Goal: Transaction & Acquisition: Purchase product/service

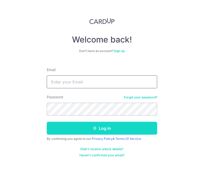
type input "[EMAIL_ADDRESS][DOMAIN_NAME]"
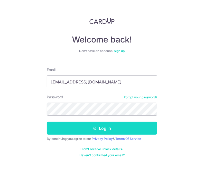
click at [96, 131] on button "Log in" at bounding box center [102, 128] width 111 height 13
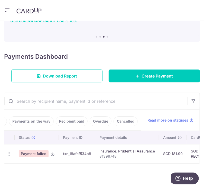
scroll to position [0, 61]
click at [115, 116] on link "Cancelled" at bounding box center [126, 121] width 24 height 10
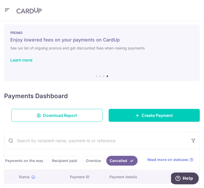
scroll to position [0, 0]
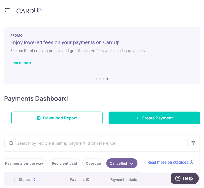
click at [62, 166] on link "Recipient paid" at bounding box center [65, 163] width 32 height 10
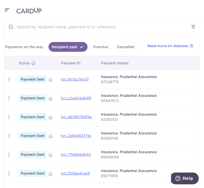
click at [33, 45] on link "Payments on the way" at bounding box center [24, 47] width 45 height 10
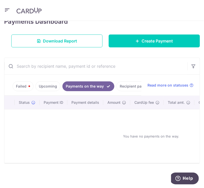
click at [43, 81] on link "Upcoming" at bounding box center [48, 86] width 25 height 10
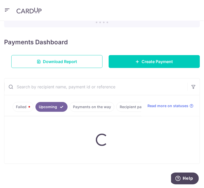
scroll to position [83, 0]
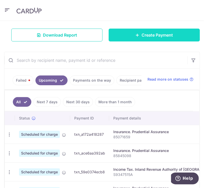
click at [129, 36] on link "Create Payment" at bounding box center [154, 35] width 91 height 13
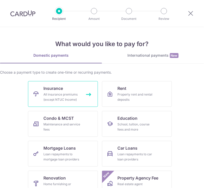
click at [61, 86] on span "Insurance" at bounding box center [54, 88] width 20 height 6
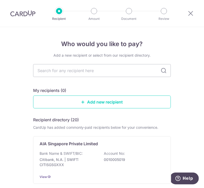
click at [63, 67] on input "text" at bounding box center [102, 70] width 138 height 13
type input "prudential"
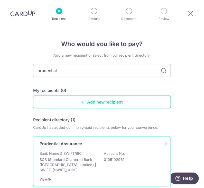
click at [88, 173] on div "Prudential Assurance Bank Name & SWIFT/BIC: SCB (Standard Chartered Bank (Singa…" at bounding box center [102, 161] width 138 height 50
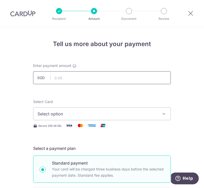
click at [109, 79] on input "text" at bounding box center [102, 77] width 138 height 13
type input "155.83"
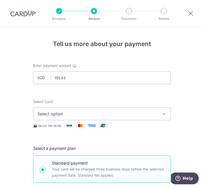
click at [102, 111] on span "Select option" at bounding box center [98, 114] width 120 height 6
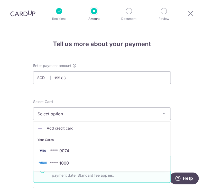
click at [89, 125] on link "Add credit card" at bounding box center [102, 128] width 138 height 9
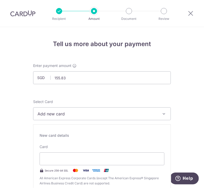
scroll to position [13, 0]
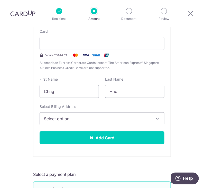
scroll to position [115, 0]
click at [65, 119] on span "Select option" at bounding box center [97, 119] width 107 height 6
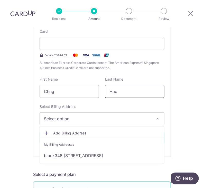
click at [125, 94] on input "Hao" at bounding box center [134, 91] width 59 height 13
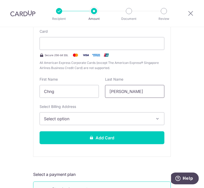
type input "Jun Hao"
click at [113, 118] on span "Select option" at bounding box center [97, 119] width 107 height 6
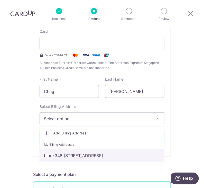
click at [101, 152] on link "block348 #09-81, Woodlands Ave 3, Singapore, Singapore-730348" at bounding box center [102, 155] width 125 height 12
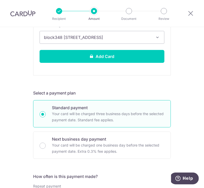
scroll to position [197, 0]
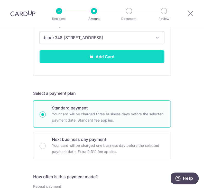
click at [88, 54] on button "Add Card" at bounding box center [102, 56] width 125 height 13
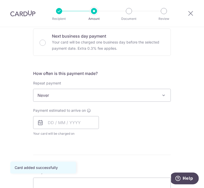
scroll to position [159, 0]
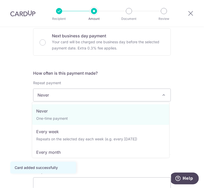
click at [90, 94] on span "Never" at bounding box center [102, 95] width 138 height 12
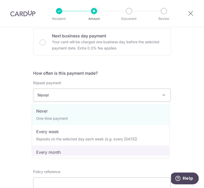
select select "3"
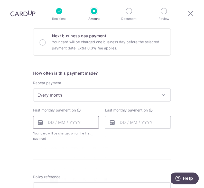
click at [66, 126] on input "text" at bounding box center [66, 122] width 66 height 13
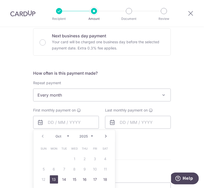
click at [52, 178] on link "13" at bounding box center [54, 179] width 8 height 8
type input "[DATE]"
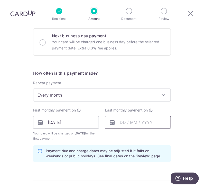
click at [125, 125] on input "text" at bounding box center [138, 122] width 66 height 13
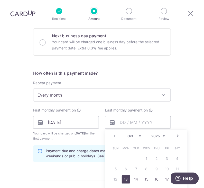
click at [160, 135] on select "2025 2026 2027 2028 2029 2030 2031 2032 2033 2034 2035" at bounding box center [159, 136] width 14 height 4
click at [135, 179] on link "13" at bounding box center [136, 179] width 8 height 8
type input "[DATE]"
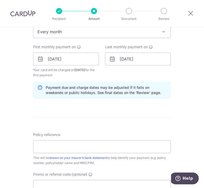
scroll to position [224, 0]
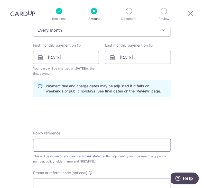
click at [50, 149] on input "Policy reference" at bounding box center [102, 145] width 138 height 13
type input "85845098"
click at [13, 118] on div "Tell us more about your payment Enter payment amount SGD 155.83 155.83 Card add…" at bounding box center [102, 50] width 204 height 494
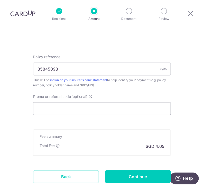
scroll to position [300, 0]
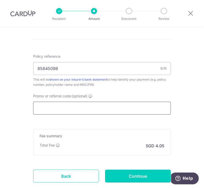
click at [46, 111] on input "Promo or referral code (optional)" at bounding box center [102, 108] width 138 height 13
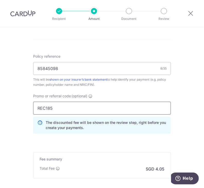
type input "REC185"
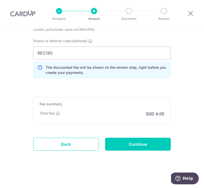
scroll to position [356, 0]
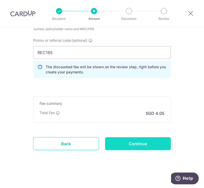
click at [129, 144] on input "Continue" at bounding box center [138, 143] width 66 height 13
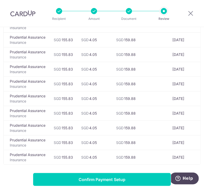
scroll to position [171, 0]
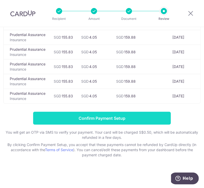
click at [127, 117] on input "Confirm Payment Setup" at bounding box center [102, 118] width 138 height 13
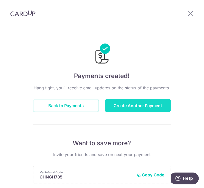
click at [121, 102] on button "Create Another Payment" at bounding box center [138, 105] width 66 height 13
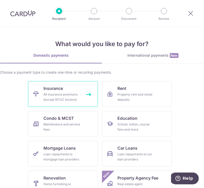
click at [73, 95] on div "All insurance premiums (except NTUC Income)" at bounding box center [62, 97] width 37 height 10
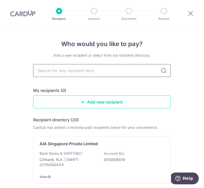
click at [81, 70] on input "text" at bounding box center [102, 70] width 138 height 13
type input "prudential"
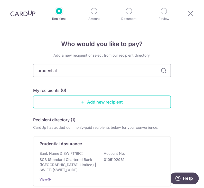
click at [165, 71] on icon at bounding box center [164, 70] width 6 height 6
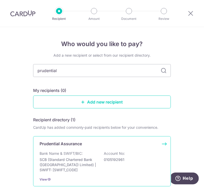
click at [125, 146] on div "Prudential Assurance" at bounding box center [99, 144] width 119 height 6
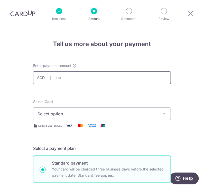
click at [123, 78] on input "text" at bounding box center [102, 77] width 138 height 13
type input "210.43"
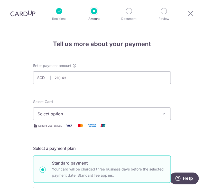
click at [127, 111] on span "Select option" at bounding box center [98, 114] width 120 height 6
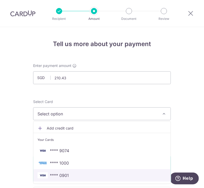
click at [61, 176] on span "**** 0901" at bounding box center [59, 175] width 19 height 6
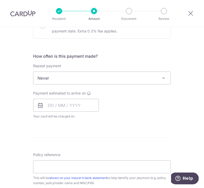
scroll to position [176, 0]
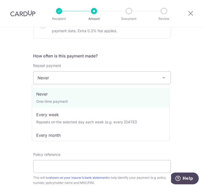
click at [87, 79] on span "Never" at bounding box center [102, 78] width 138 height 12
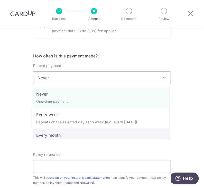
select select "3"
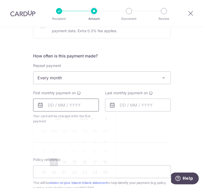
click at [75, 107] on input "text" at bounding box center [66, 105] width 66 height 13
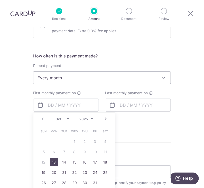
click at [53, 163] on link "13" at bounding box center [54, 162] width 8 height 8
type input "13/10/2025"
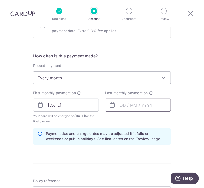
click at [137, 104] on input "text" at bounding box center [138, 105] width 66 height 13
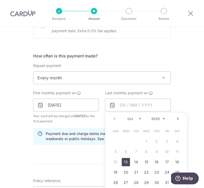
click at [125, 161] on link "13" at bounding box center [126, 162] width 8 height 8
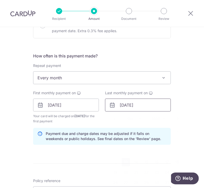
click at [143, 106] on input "13/10/2025" at bounding box center [138, 105] width 66 height 13
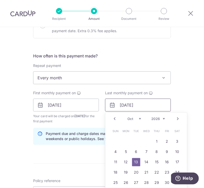
type input "13/10/2026"
click at [2, 95] on div "Tell us more about your payment Enter payment amount SGD 210.43 210.43 Select C…" at bounding box center [102, 98] width 204 height 494
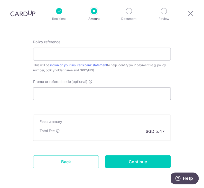
scroll to position [319, 0]
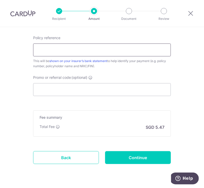
click at [57, 49] on input "Policy reference" at bounding box center [102, 50] width 138 height 13
type input "85071659"
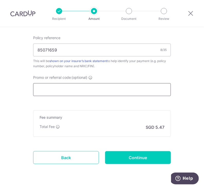
click at [65, 88] on input "Promo or referral code (optional)" at bounding box center [102, 89] width 138 height 13
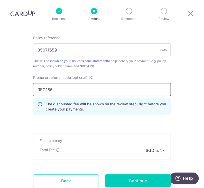
type input "REC185"
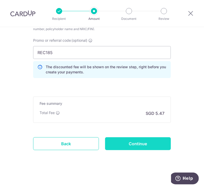
click at [125, 144] on input "Continue" at bounding box center [138, 143] width 66 height 13
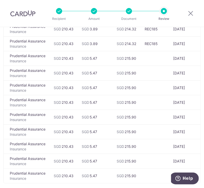
scroll to position [171, 0]
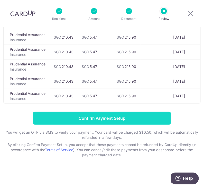
click at [136, 116] on input "Confirm Payment Setup" at bounding box center [102, 118] width 138 height 13
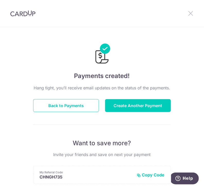
click at [193, 14] on icon at bounding box center [191, 13] width 6 height 6
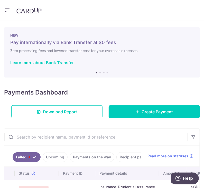
click at [5, 9] on icon "button" at bounding box center [7, 10] width 6 height 6
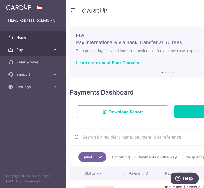
click at [35, 50] on span "Pay" at bounding box center [33, 49] width 34 height 5
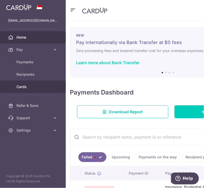
click at [33, 83] on link "Cards" at bounding box center [33, 87] width 66 height 12
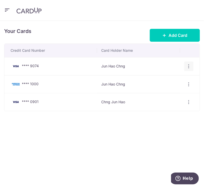
click at [189, 66] on icon "button" at bounding box center [189, 66] width 5 height 5
click at [166, 95] on span "Delete" at bounding box center [172, 93] width 35 height 6
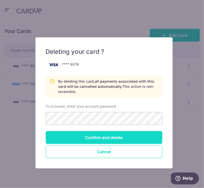
click at [108, 141] on input "Confirm and delete" at bounding box center [104, 137] width 117 height 13
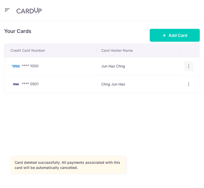
click at [189, 68] on icon "button" at bounding box center [189, 66] width 5 height 5
click at [162, 92] on span "Delete" at bounding box center [172, 93] width 35 height 6
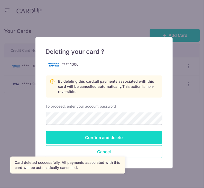
click at [106, 136] on input "Confirm and delete" at bounding box center [104, 137] width 117 height 13
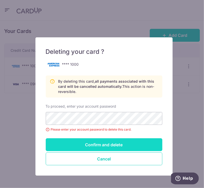
click at [98, 148] on input "Confirm and delete" at bounding box center [104, 144] width 117 height 13
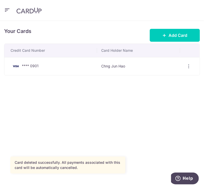
click at [6, 11] on icon "button" at bounding box center [7, 10] width 6 height 6
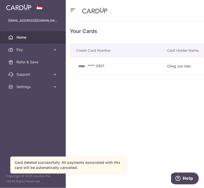
click at [22, 37] on span "Home" at bounding box center [33, 37] width 34 height 5
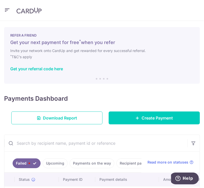
scroll to position [48, 0]
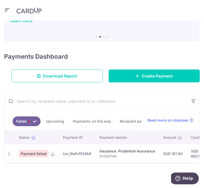
click at [83, 50] on div "Payments Dashboard Download Report Create Payment" at bounding box center [102, 66] width 196 height 32
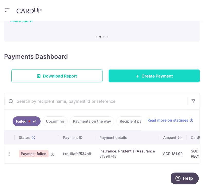
click at [123, 70] on link "Create Payment" at bounding box center [154, 76] width 91 height 13
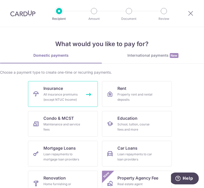
click at [76, 90] on link "Insurance All insurance premiums (except NTUC Income)" at bounding box center [63, 94] width 70 height 26
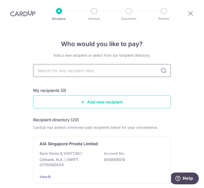
click at [130, 72] on input "text" at bounding box center [102, 70] width 138 height 13
type input "prudential"
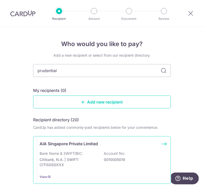
click at [82, 148] on div "AIA Singapore Private Limited Bank Name & SWIFT/BIC: Citibank, N.A. | SWIFT: CI…" at bounding box center [102, 160] width 138 height 48
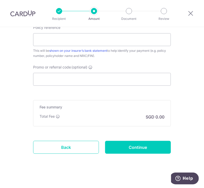
scroll to position [307, 0]
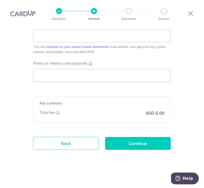
click at [79, 143] on link "Back" at bounding box center [66, 143] width 66 height 13
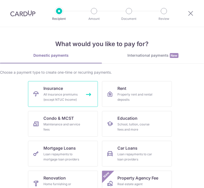
click at [56, 91] on span "Insurance" at bounding box center [54, 88] width 20 height 6
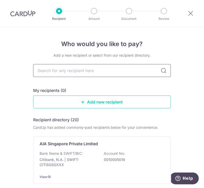
click at [93, 67] on input "text" at bounding box center [102, 70] width 138 height 13
type input "prudential"
click at [93, 67] on input "p" at bounding box center [102, 70] width 138 height 13
type input "prudential"
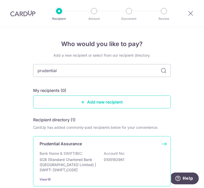
click at [80, 164] on p "SCB (Standard Chartered Bank ([GEOGRAPHIC_DATA]) Limited) | SWIFT: [SWIFT_CODE]" at bounding box center [69, 164] width 58 height 15
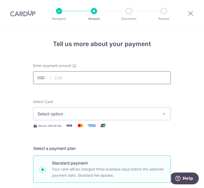
click at [100, 75] on input "text" at bounding box center [102, 77] width 138 height 13
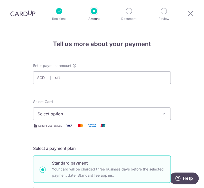
type input "417.00"
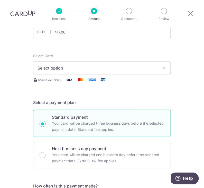
scroll to position [46, 0]
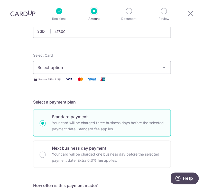
click at [75, 69] on span "Select option" at bounding box center [98, 67] width 120 height 6
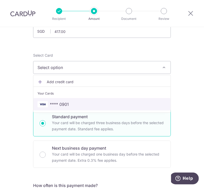
click at [71, 103] on span "**** 0901" at bounding box center [102, 104] width 129 height 6
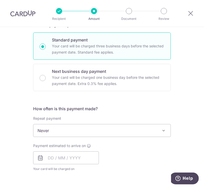
scroll to position [131, 0]
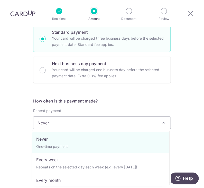
click at [64, 118] on span "Never" at bounding box center [102, 123] width 138 height 12
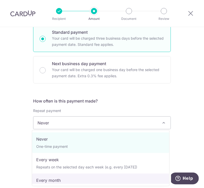
select select "3"
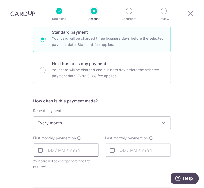
click at [63, 149] on input "text" at bounding box center [66, 150] width 66 height 13
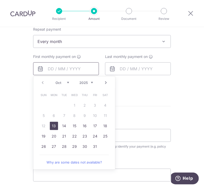
scroll to position [212, 0]
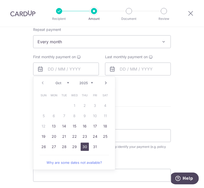
click at [83, 147] on link "30" at bounding box center [85, 147] width 8 height 8
type input "[DATE]"
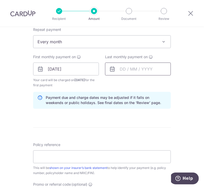
click at [135, 68] on input "text" at bounding box center [138, 69] width 66 height 13
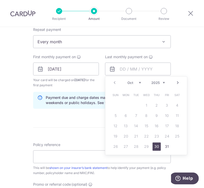
click at [163, 82] on select "2025 2026 2027 2028 2029 2030 2031 2032 2033 2034 2035" at bounding box center [159, 83] width 14 height 4
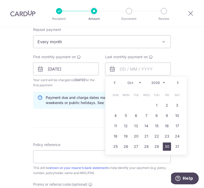
click at [165, 146] on link "30" at bounding box center [167, 147] width 8 height 8
type input "[DATE]"
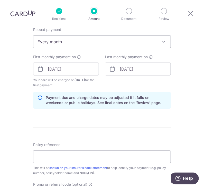
click at [26, 125] on div "Tell us more about your payment Enter payment amount SGD 417.00 417.00 Select C…" at bounding box center [102, 62] width 204 height 494
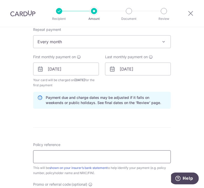
click at [120, 159] on input "Policy reference" at bounding box center [102, 156] width 138 height 13
paste input "87236779"
type input "87236779"
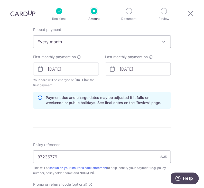
click at [22, 144] on div "Tell us more about your payment Enter payment amount SGD 417.00 417.00 Select C…" at bounding box center [102, 62] width 204 height 494
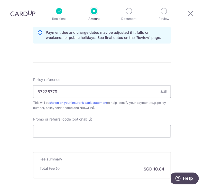
scroll to position [277, 0]
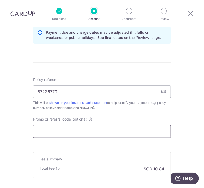
click at [61, 129] on input "Promo or referral code (optional)" at bounding box center [102, 131] width 138 height 13
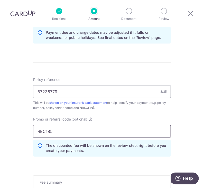
type input "REC185"
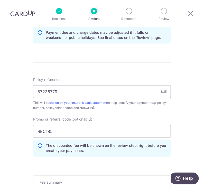
click at [12, 114] on div "Tell us more about your payment Enter payment amount SGD 417.00 417.00 Select C…" at bounding box center [102, 9] width 204 height 518
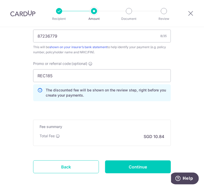
scroll to position [356, 0]
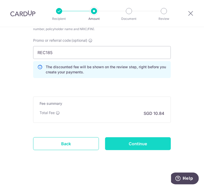
click at [134, 145] on input "Continue" at bounding box center [138, 143] width 66 height 13
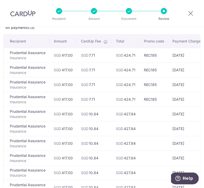
scroll to position [171, 0]
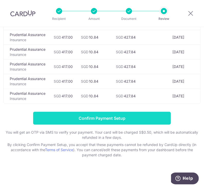
click at [115, 117] on input "Confirm Payment Setup" at bounding box center [102, 118] width 138 height 13
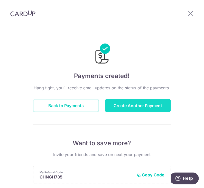
click at [116, 107] on button "Create Another Payment" at bounding box center [138, 105] width 66 height 13
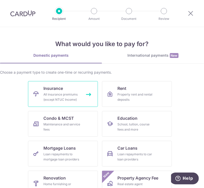
click at [74, 100] on div "All insurance premiums (except NTUC Income)" at bounding box center [62, 97] width 37 height 10
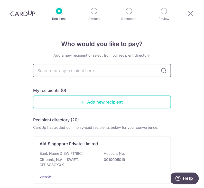
click at [99, 71] on input "text" at bounding box center [102, 70] width 138 height 13
type input "prudential"
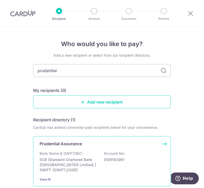
click at [70, 154] on p "Bank Name & SWIFT/BIC:" at bounding box center [61, 153] width 43 height 5
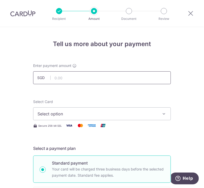
click at [125, 81] on input "text" at bounding box center [102, 77] width 138 height 13
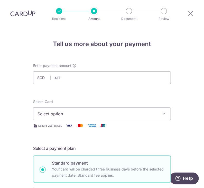
type input "417.00"
click at [132, 103] on div "Select Card Select option Add credit card Your Cards **** 0901" at bounding box center [102, 109] width 138 height 21
click at [125, 110] on button "Select option" at bounding box center [102, 113] width 138 height 13
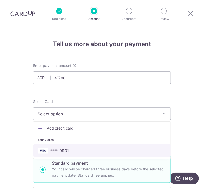
click at [100, 150] on span "**** 0901" at bounding box center [102, 151] width 129 height 6
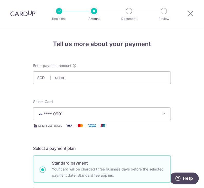
drag, startPoint x: 27, startPoint y: 139, endPoint x: 32, endPoint y: 139, distance: 4.6
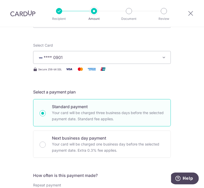
scroll to position [115, 0]
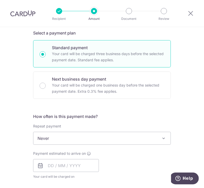
click at [72, 148] on div "How often is this payment made? Repeat payment Never Every week Every month Eve…" at bounding box center [102, 148] width 138 height 70
click at [80, 140] on span "Never" at bounding box center [102, 138] width 138 height 12
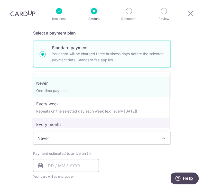
select select "3"
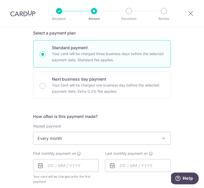
scroll to position [163, 0]
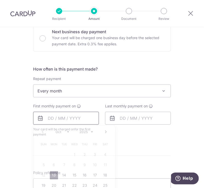
click at [58, 113] on input "text" at bounding box center [66, 118] width 66 height 13
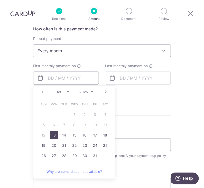
scroll to position [204, 0]
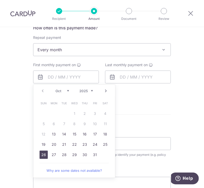
click at [43, 156] on link "26" at bounding box center [44, 155] width 8 height 8
type input "26/10/2025"
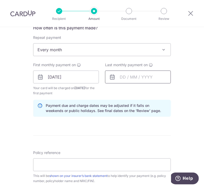
click at [127, 75] on input "text" at bounding box center [138, 77] width 66 height 13
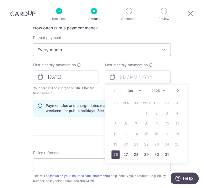
click at [162, 90] on select "2025 2026 2027 2028 2029 2030 2031 2032 2033 2034 2035" at bounding box center [159, 91] width 14 height 4
click at [125, 153] on link "26" at bounding box center [126, 155] width 8 height 8
type input "26/10/2026"
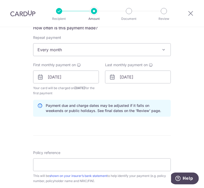
click at [19, 131] on div "Tell us more about your payment Enter payment amount SGD 417.00 417.00 Select C…" at bounding box center [102, 70] width 204 height 494
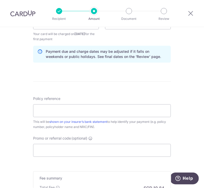
scroll to position [258, 0]
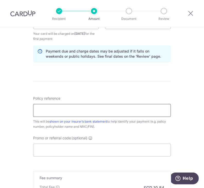
click at [49, 108] on input "Policy reference" at bounding box center [102, 110] width 138 height 13
paste input "86469651"
click at [45, 112] on input "86469651" at bounding box center [102, 110] width 138 height 13
type input "86469651"
click at [17, 82] on div "Tell us more about your payment Enter payment amount SGD 417.00 417.00 Select C…" at bounding box center [102, 16] width 204 height 494
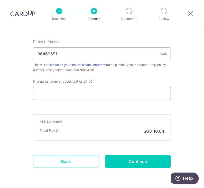
scroll to position [332, 0]
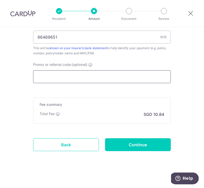
click at [93, 73] on input "Promo or referral code (optional)" at bounding box center [102, 76] width 138 height 13
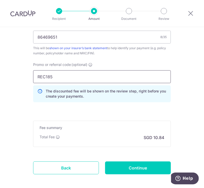
type input "REC185"
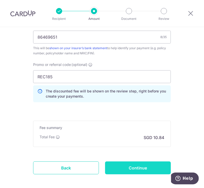
click at [135, 166] on input "Continue" at bounding box center [138, 167] width 66 height 13
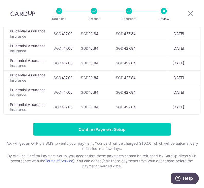
scroll to position [159, 0]
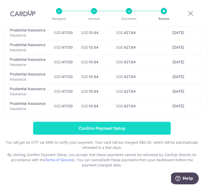
click at [99, 132] on input "Confirm Payment Setup" at bounding box center [102, 128] width 138 height 13
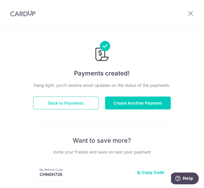
scroll to position [2, 0]
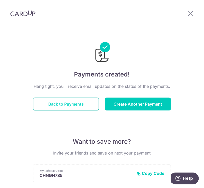
click at [75, 103] on button "Back to Payments" at bounding box center [66, 104] width 66 height 13
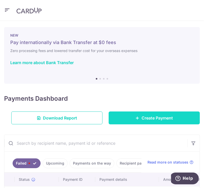
click at [133, 115] on link "Create Payment" at bounding box center [154, 118] width 91 height 13
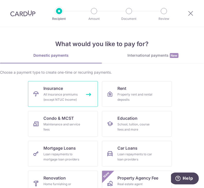
click at [69, 96] on div "All insurance premiums (except NTUC Income)" at bounding box center [62, 97] width 37 height 10
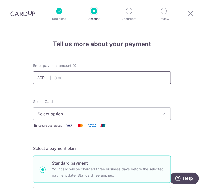
click at [109, 79] on input "text" at bounding box center [102, 77] width 138 height 13
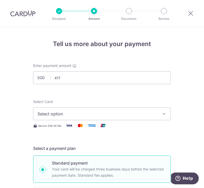
type input "417.00"
click at [99, 113] on span "Select option" at bounding box center [98, 114] width 120 height 6
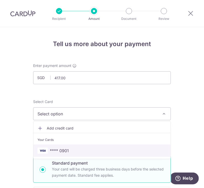
click at [83, 150] on span "**** 0901" at bounding box center [102, 151] width 129 height 6
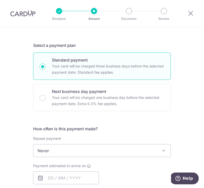
scroll to position [122, 0]
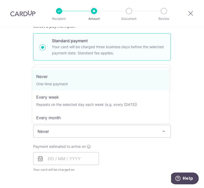
click at [105, 134] on span "Never" at bounding box center [102, 131] width 138 height 12
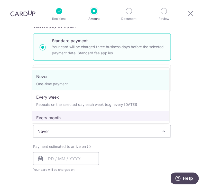
select select "3"
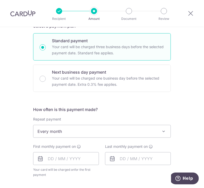
scroll to position [168, 0]
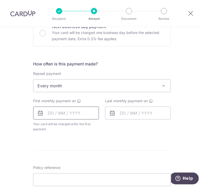
click at [82, 116] on input "text" at bounding box center [66, 113] width 66 height 13
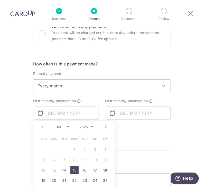
click at [74, 170] on link "15" at bounding box center [75, 170] width 8 height 8
type input "15/10/2025"
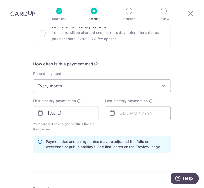
click at [129, 111] on input "text" at bounding box center [138, 113] width 66 height 13
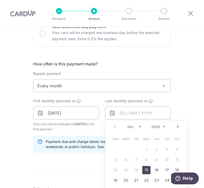
click at [158, 127] on select "2025 2026 2027 2028 2029 2030 2031 2032 2033 2034 2035" at bounding box center [159, 127] width 14 height 4
click at [155, 168] on link "15" at bounding box center [157, 170] width 8 height 8
type input "15/10/2026"
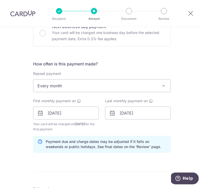
click at [13, 142] on div "Tell us more about your payment Enter payment amount SGD 417.00 417.00 Select C…" at bounding box center [102, 106] width 204 height 494
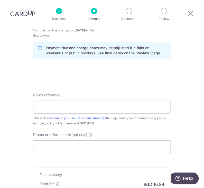
scroll to position [261, 0]
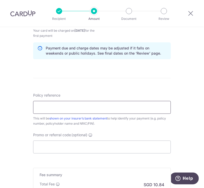
click at [146, 112] on input "Policy reference" at bounding box center [102, 107] width 138 height 13
paste input "82052531"
type input "82052531"
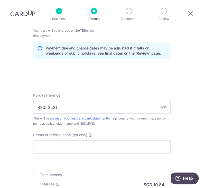
click at [136, 96] on div "Policy reference 82052531 8/35 This will be shown on your insurer’s bank statem…" at bounding box center [102, 109] width 138 height 33
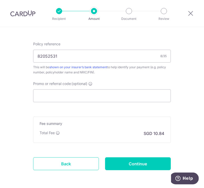
scroll to position [313, 0]
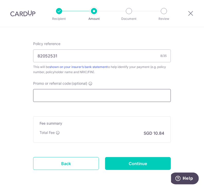
click at [127, 99] on input "Promo or referral code (optional)" at bounding box center [102, 95] width 138 height 13
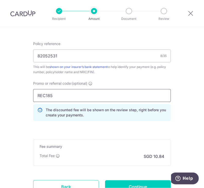
type input "REC185"
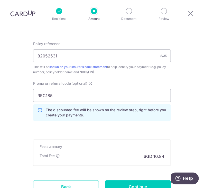
click at [147, 74] on div "Policy reference 82052531 8/35 This will be shown on your insurer’s bank statem…" at bounding box center [102, 83] width 138 height 84
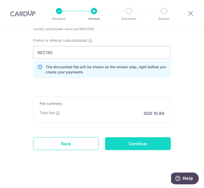
click at [138, 146] on input "Continue" at bounding box center [138, 143] width 66 height 13
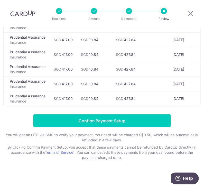
scroll to position [167, 0]
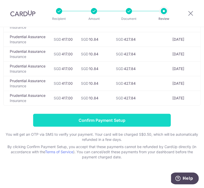
click at [138, 124] on input "Confirm Payment Setup" at bounding box center [102, 120] width 138 height 13
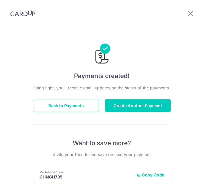
click at [131, 110] on button "Create Another Payment" at bounding box center [138, 105] width 66 height 13
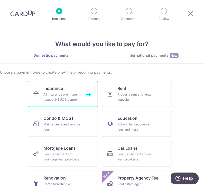
click at [77, 95] on div "All insurance premiums (except NTUC Income)" at bounding box center [62, 97] width 37 height 10
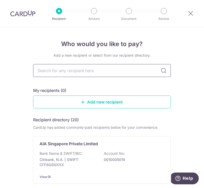
click at [98, 70] on input "text" at bounding box center [102, 70] width 138 height 13
type input "prudential"
click at [163, 73] on icon at bounding box center [164, 70] width 6 height 6
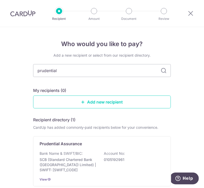
click at [163, 71] on icon at bounding box center [164, 70] width 6 height 6
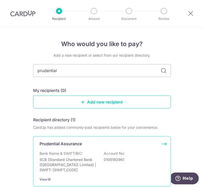
click at [99, 143] on div "Prudential Assurance" at bounding box center [99, 144] width 119 height 6
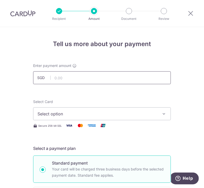
click at [105, 79] on input "text" at bounding box center [102, 77] width 138 height 13
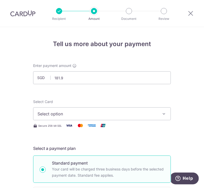
type input "181.90"
click at [115, 114] on span "Select option" at bounding box center [98, 114] width 120 height 6
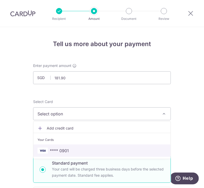
click at [74, 153] on link "**** 0901" at bounding box center [102, 150] width 138 height 12
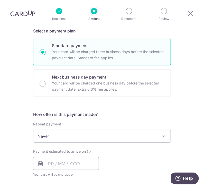
scroll to position [118, 0]
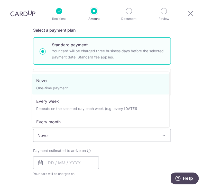
click at [65, 134] on span "Never" at bounding box center [102, 135] width 138 height 12
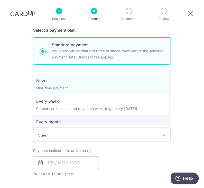
select select "3"
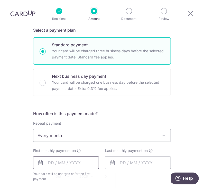
click at [56, 162] on input "text" at bounding box center [66, 162] width 66 height 13
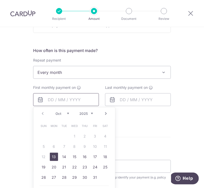
scroll to position [184, 0]
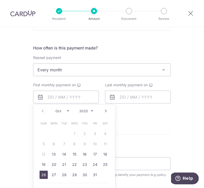
click at [42, 172] on link "26" at bounding box center [44, 175] width 8 height 8
type input "[DATE]"
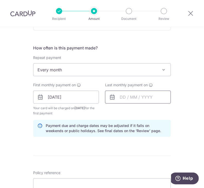
click at [128, 96] on input "text" at bounding box center [138, 97] width 66 height 13
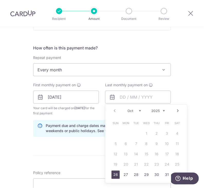
click at [155, 111] on select "2025 2026 2027 2028 2029 2030 2031 2032 2033 2034 2035" at bounding box center [159, 111] width 14 height 4
click at [126, 177] on link "26" at bounding box center [126, 175] width 8 height 8
type input "26/10/2026"
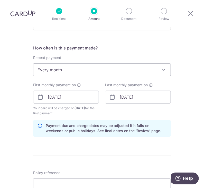
click at [8, 130] on div "Tell us more about your payment Enter payment amount SGD 181.90 181.90 Select C…" at bounding box center [102, 90] width 204 height 494
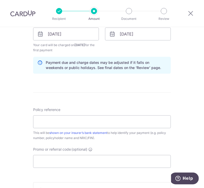
scroll to position [248, 0]
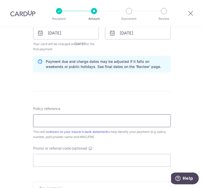
click at [91, 122] on input "Policy reference" at bounding box center [102, 120] width 138 height 13
paste input "81399748"
type input "81399748"
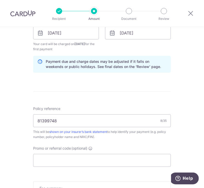
click at [91, 108] on div "Policy reference 81399748 8/35 This will be shown on your insurer’s bank statem…" at bounding box center [102, 122] width 138 height 33
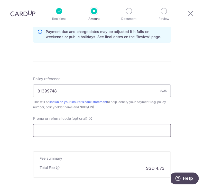
click at [96, 129] on input "Promo or referral code (optional)" at bounding box center [102, 130] width 138 height 13
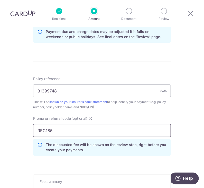
type input "REC185"
click at [19, 92] on div "Tell us more about your payment Enter payment amount SGD 181.90 181.90 Select C…" at bounding box center [102, 8] width 204 height 518
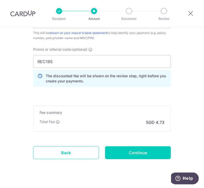
scroll to position [347, 0]
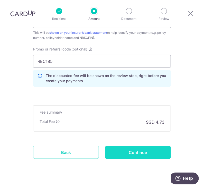
click at [128, 152] on input "Continue" at bounding box center [138, 152] width 66 height 13
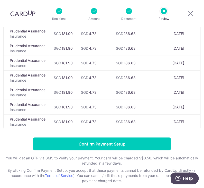
scroll to position [143, 0]
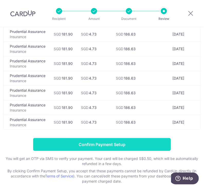
click at [127, 146] on input "Confirm Payment Setup" at bounding box center [102, 144] width 138 height 13
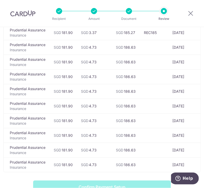
scroll to position [82, 0]
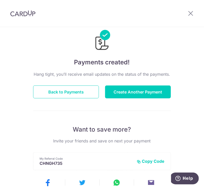
scroll to position [13, 0]
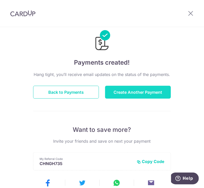
click at [134, 92] on button "Create Another Payment" at bounding box center [138, 92] width 66 height 13
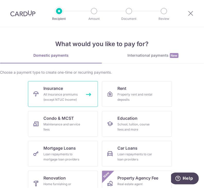
click at [63, 91] on link "Insurance All insurance premiums (except NTUC Income)" at bounding box center [63, 94] width 70 height 26
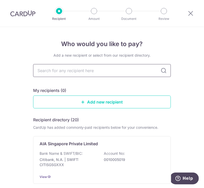
click at [85, 70] on input "text" at bounding box center [102, 70] width 138 height 13
type input "prudential"
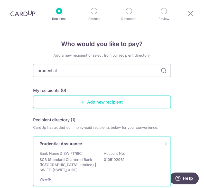
click at [101, 151] on div "Bank Name & SWIFT/BIC: SCB (Standard Chartered Bank (Singapore) Limited) | SWIF…" at bounding box center [102, 162] width 125 height 22
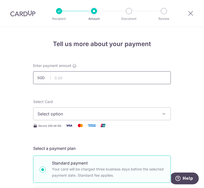
click at [98, 82] on input "text" at bounding box center [102, 77] width 138 height 13
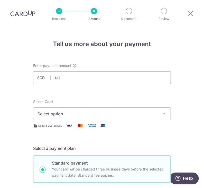
type input "417.00"
click at [50, 109] on button "Select option" at bounding box center [102, 113] width 138 height 13
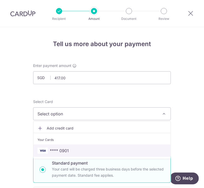
click at [63, 146] on link "**** 0901" at bounding box center [102, 150] width 138 height 12
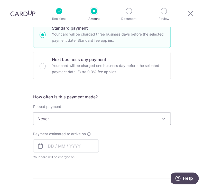
scroll to position [159, 0]
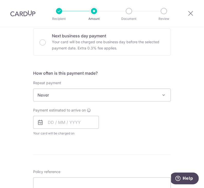
click at [154, 94] on span "Never" at bounding box center [102, 95] width 138 height 12
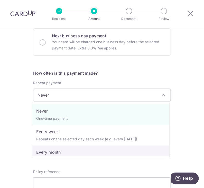
select select "3"
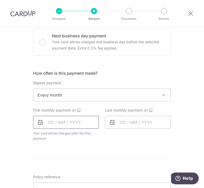
click at [67, 121] on input "text" at bounding box center [66, 122] width 66 height 13
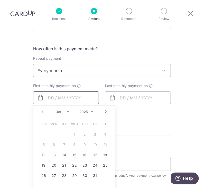
scroll to position [183, 0]
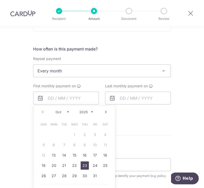
click at [86, 167] on link "23" at bounding box center [85, 165] width 8 height 8
type input "23/10/2025"
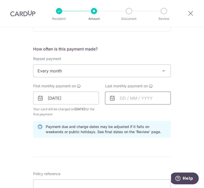
click at [136, 97] on input "text" at bounding box center [138, 98] width 66 height 13
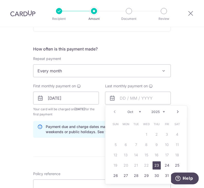
click at [160, 110] on select "2025 2026 2027 2028 2029 2030 2031 2032 2033 2034 2035" at bounding box center [159, 112] width 14 height 4
click at [167, 164] on link "23" at bounding box center [167, 165] width 8 height 8
type input "23/10/2026"
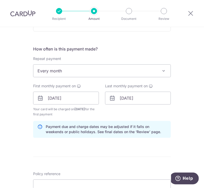
click at [107, 149] on form "Enter payment amount SGD 417.00 417.00 Select Card **** 0901 Add credit card Yo…" at bounding box center [102, 97] width 138 height 434
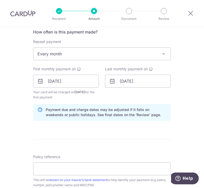
scroll to position [221, 0]
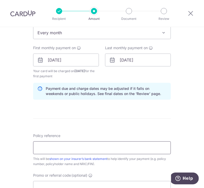
click at [101, 147] on input "Policy reference" at bounding box center [102, 147] width 138 height 13
click at [117, 146] on input "Policy reference" at bounding box center [102, 147] width 138 height 13
paste input "80947672"
click at [45, 147] on input "80947672" at bounding box center [102, 147] width 138 height 13
type input "80947672"
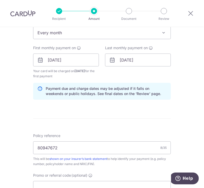
click at [12, 132] on div "Tell us more about your payment Enter payment amount SGD 417.00 417.00 Select C…" at bounding box center [102, 53] width 204 height 494
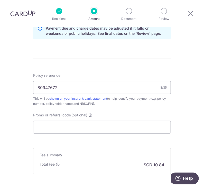
scroll to position [282, 0]
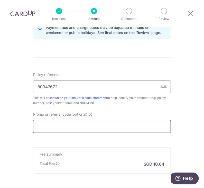
click at [66, 122] on input "Promo or referral code (optional)" at bounding box center [102, 126] width 138 height 13
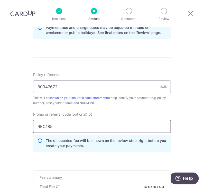
type input "REC185"
click at [112, 106] on div "Policy reference 80947672 8/35 This will be shown on your insurer’s bank statem…" at bounding box center [102, 114] width 138 height 84
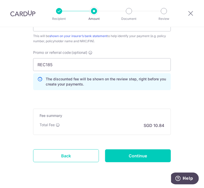
scroll to position [344, 0]
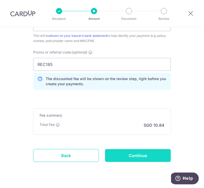
click at [136, 153] on input "Continue" at bounding box center [138, 155] width 66 height 13
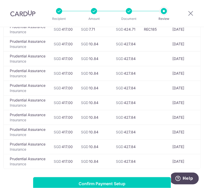
scroll to position [105, 0]
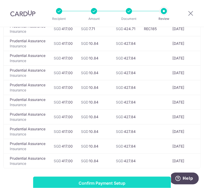
click at [119, 183] on input "Confirm Payment Setup" at bounding box center [102, 183] width 138 height 13
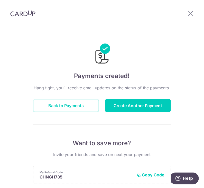
click at [173, 69] on div "Payments created! Hang tight, you’ll receive email updates on the status of the…" at bounding box center [102, 165] width 204 height 277
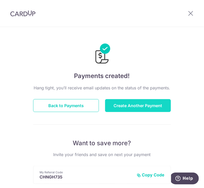
click at [117, 106] on button "Create Another Payment" at bounding box center [138, 105] width 66 height 13
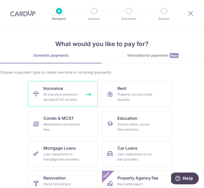
click at [74, 95] on div "All insurance premiums (except NTUC Income)" at bounding box center [62, 97] width 37 height 10
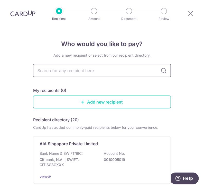
click at [139, 72] on input "text" at bounding box center [102, 70] width 138 height 13
type input "prudential"
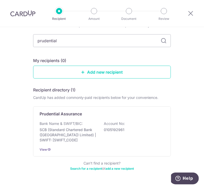
scroll to position [31, 0]
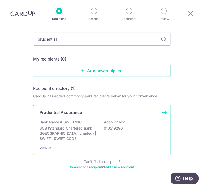
click at [81, 117] on div "Prudential Assurance Bank Name & SWIFT/BIC: SCB (Standard Chartered Bank (Singa…" at bounding box center [102, 130] width 138 height 50
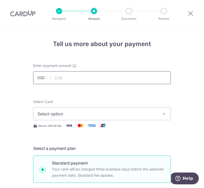
click at [91, 77] on input "text" at bounding box center [102, 77] width 138 height 13
type input "100.23"
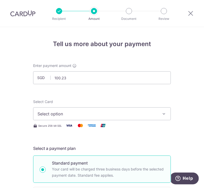
click at [69, 110] on button "Select option" at bounding box center [102, 113] width 138 height 13
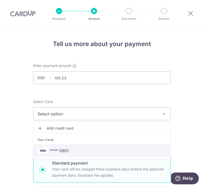
click at [71, 150] on span "**** 0901" at bounding box center [102, 151] width 129 height 6
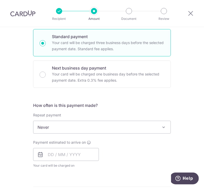
scroll to position [127, 0]
click at [70, 125] on span "Never" at bounding box center [102, 127] width 138 height 12
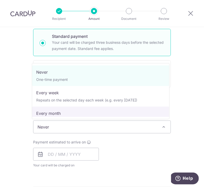
select select "3"
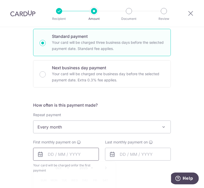
click at [61, 156] on input "text" at bounding box center [66, 154] width 66 height 13
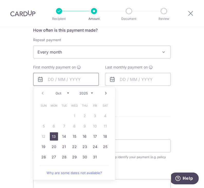
scroll to position [206, 0]
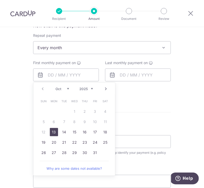
click at [55, 135] on link "13" at bounding box center [54, 132] width 8 height 8
type input "13/10/2025"
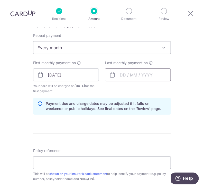
click at [134, 75] on input "text" at bounding box center [138, 75] width 66 height 13
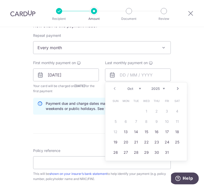
click at [156, 87] on select "2025 2026 2027 2028 2029 2030 2031 2032 2033 2034 2035" at bounding box center [159, 89] width 14 height 4
click at [134, 132] on link "13" at bounding box center [136, 132] width 8 height 8
type input "13/10/2026"
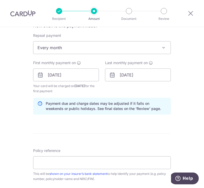
click at [111, 127] on form "Enter payment amount SGD 100.23 100.23 Select Card **** 0901 Add credit card Yo…" at bounding box center [102, 84] width 138 height 455
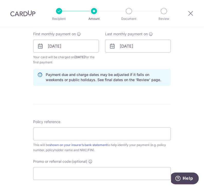
scroll to position [235, 0]
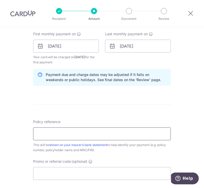
click at [91, 134] on input "Policy reference" at bounding box center [102, 133] width 138 height 13
click at [102, 133] on input "Policy reference" at bounding box center [102, 133] width 138 height 13
paste input "59466283"
type input "59466283"
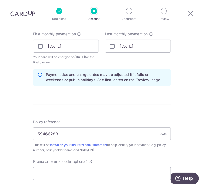
click at [20, 126] on div "Tell us more about your payment Enter payment amount SGD 100.23 100.23 Select C…" at bounding box center [102, 50] width 204 height 516
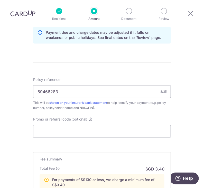
scroll to position [278, 0]
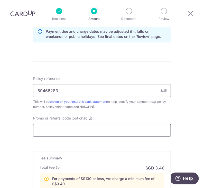
click at [109, 131] on input "Promo or referral code (optional)" at bounding box center [102, 130] width 138 height 13
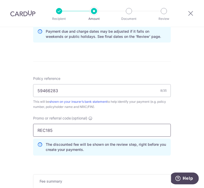
type input "REC185"
click at [18, 108] on div "Tell us more about your payment Enter payment amount SGD 100.23 100.23 Select C…" at bounding box center [102, 18] width 204 height 539
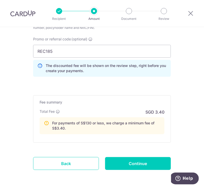
scroll to position [357, 0]
drag, startPoint x: 72, startPoint y: 163, endPoint x: 127, endPoint y: 33, distance: 140.9
click at [72, 163] on link "Back" at bounding box center [66, 163] width 66 height 13
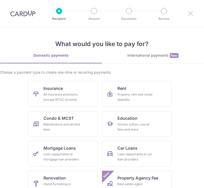
click at [192, 13] on icon at bounding box center [191, 13] width 6 height 6
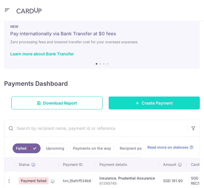
scroll to position [8, 0]
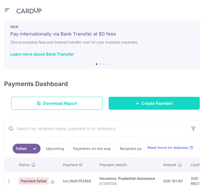
click at [151, 102] on span "Create Payment" at bounding box center [157, 103] width 31 height 6
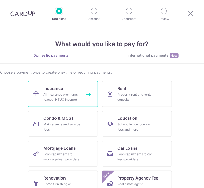
click at [74, 92] on div "All insurance premiums (except NTUC Income)" at bounding box center [62, 97] width 37 height 10
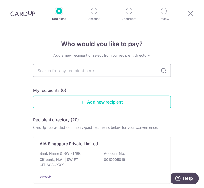
click at [105, 70] on input "text" at bounding box center [102, 70] width 138 height 13
type input "prudential"
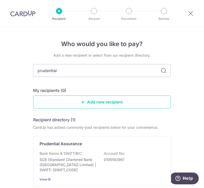
click at [105, 70] on input "prudential" at bounding box center [102, 70] width 138 height 13
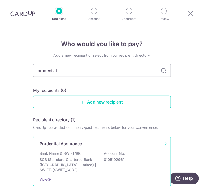
click at [84, 144] on div "Prudential Assurance" at bounding box center [99, 144] width 119 height 6
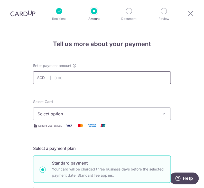
click at [105, 79] on input "text" at bounding box center [102, 77] width 138 height 13
click at [124, 76] on input "text" at bounding box center [102, 77] width 138 height 13
type input "210.12"
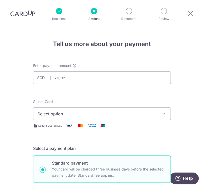
click at [139, 99] on div "Select Card Select option Add credit card Your Cards **** 0901" at bounding box center [102, 109] width 138 height 21
click at [135, 119] on button "Select option" at bounding box center [102, 113] width 138 height 13
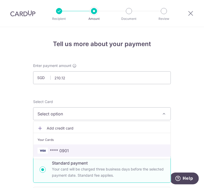
click at [115, 153] on span "**** 0901" at bounding box center [102, 151] width 129 height 6
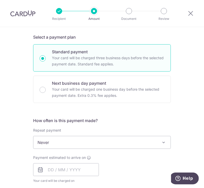
scroll to position [111, 0]
click at [62, 141] on span "Never" at bounding box center [102, 142] width 138 height 12
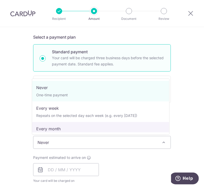
select select "3"
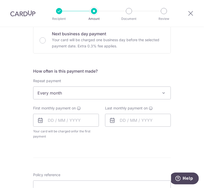
scroll to position [161, 0]
click at [72, 112] on div "First monthly payment on Your card will be charged on for the first payment * I…" at bounding box center [66, 122] width 66 height 33
click at [69, 118] on input "text" at bounding box center [66, 120] width 66 height 13
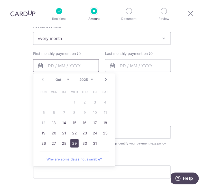
scroll to position [215, 0]
click at [71, 144] on link "29" at bounding box center [75, 144] width 8 height 8
type input "[DATE]"
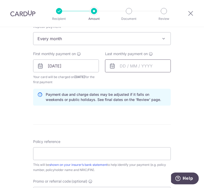
click at [121, 67] on input "text" at bounding box center [138, 65] width 66 height 13
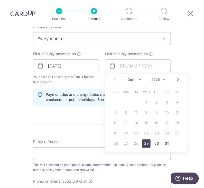
click at [161, 76] on div "Prev Next Oct Nov [DATE] 2026 2027 2028 2029 2030 2031 2032 2033 2034 2035" at bounding box center [147, 80] width 82 height 12
click at [160, 79] on select "2025 2026 2027 2028 2029 2030 2031 2032 2033 2034 2035" at bounding box center [159, 80] width 14 height 4
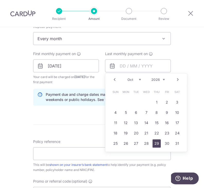
click at [156, 144] on link "29" at bounding box center [157, 144] width 8 height 8
type input "[DATE]"
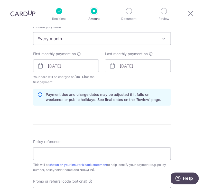
scroll to position [253, 0]
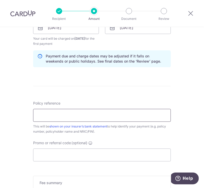
click at [143, 109] on input "Policy reference" at bounding box center [102, 115] width 138 height 13
paste input "71618145"
click at [44, 116] on input "71618145" at bounding box center [102, 115] width 138 height 13
type input "71618145"
click at [16, 104] on div "Tell us more about your payment Enter payment amount SGD 210.12 210.12 Select C…" at bounding box center [102, 21] width 204 height 494
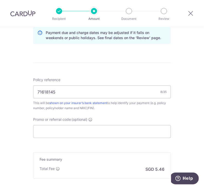
scroll to position [284, 0]
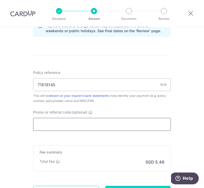
click at [49, 122] on input "Promo or referral code (optional)" at bounding box center [102, 124] width 138 height 13
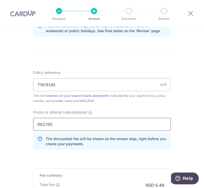
type input "REC185"
click at [18, 114] on div "Tell us more about your payment Enter payment amount SGD 210.12 210.12 Select C…" at bounding box center [102, 2] width 204 height 518
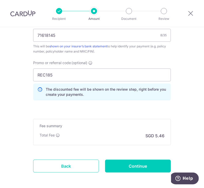
scroll to position [334, 0]
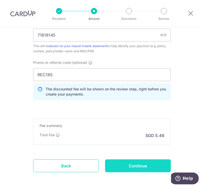
click at [126, 166] on input "Continue" at bounding box center [138, 165] width 66 height 13
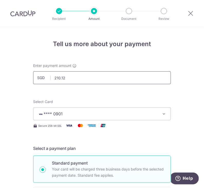
click at [70, 79] on input "210.12" at bounding box center [102, 77] width 138 height 13
drag, startPoint x: 70, startPoint y: 79, endPoint x: 27, endPoint y: 82, distance: 42.8
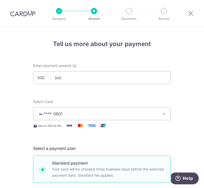
type input "300.00"
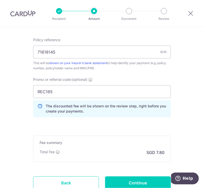
scroll to position [330, 0]
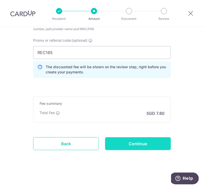
click at [122, 141] on input "Continue" at bounding box center [138, 143] width 66 height 13
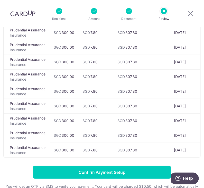
scroll to position [171, 0]
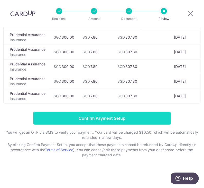
click at [128, 118] on input "Confirm Payment Setup" at bounding box center [102, 118] width 138 height 13
